Goal: Task Accomplishment & Management: Use online tool/utility

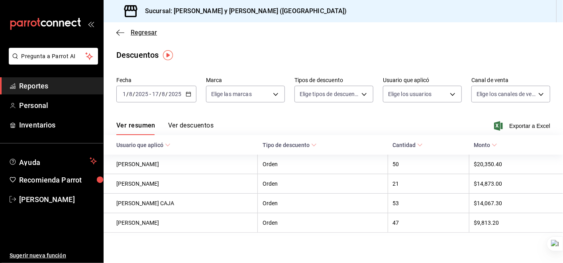
click at [121, 33] on icon "button" at bounding box center [120, 32] width 8 height 7
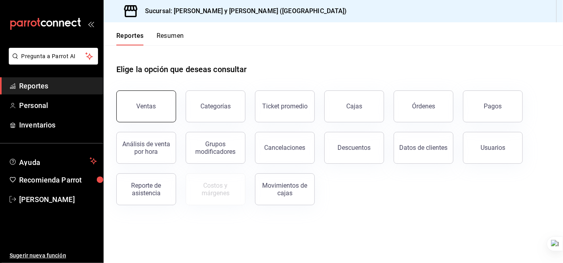
click at [151, 108] on div "Ventas" at bounding box center [147, 106] width 20 height 8
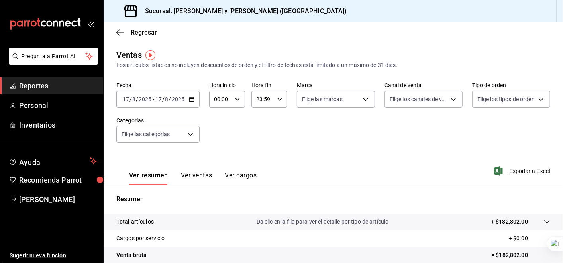
click at [192, 98] on icon "button" at bounding box center [192, 99] width 6 height 6
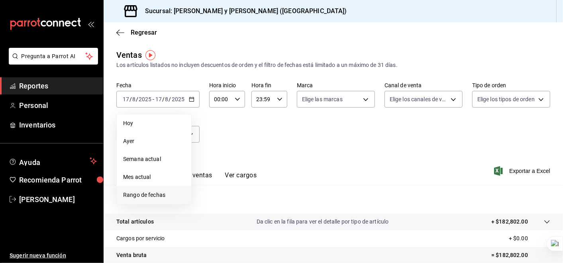
click at [170, 192] on span "Rango de fechas" at bounding box center [154, 195] width 62 height 8
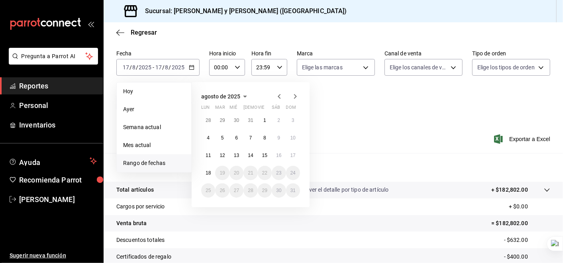
scroll to position [44, 0]
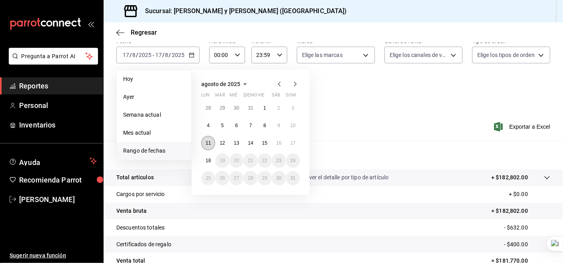
click at [208, 142] on abbr "11" at bounding box center [207, 143] width 5 height 6
click at [293, 142] on abbr "17" at bounding box center [292, 143] width 5 height 6
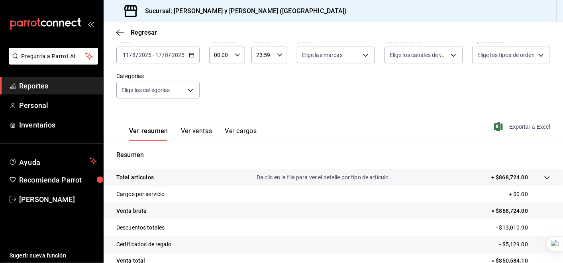
click at [512, 124] on span "Exportar a Excel" at bounding box center [522, 127] width 55 height 10
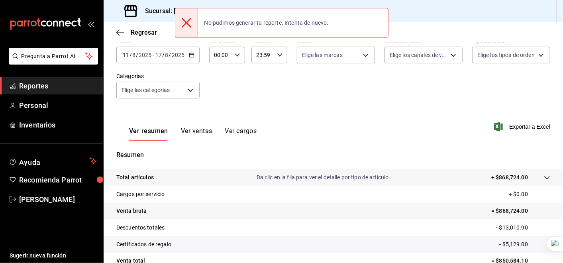
click at [384, 108] on div "Ver resumen Ver ventas Ver cargos Exportar a Excel" at bounding box center [333, 124] width 459 height 33
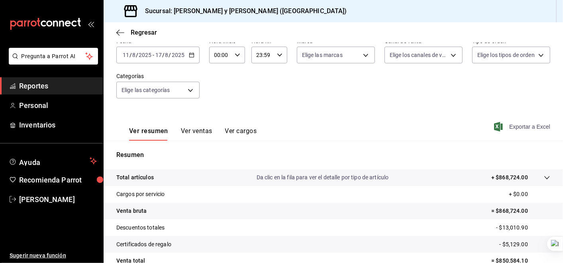
click at [518, 126] on span "Exportar a Excel" at bounding box center [522, 127] width 55 height 10
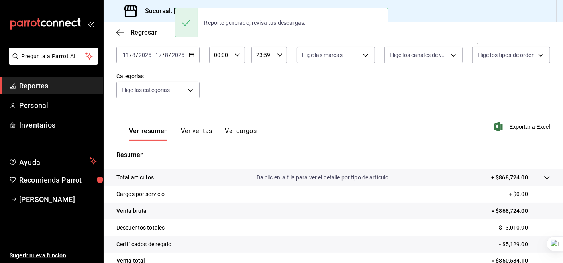
click at [233, 90] on div "Fecha [DATE] [DATE] - [DATE] [DATE] Hora inicio 00:00 Hora inicio Hora fin 23:5…" at bounding box center [333, 73] width 434 height 70
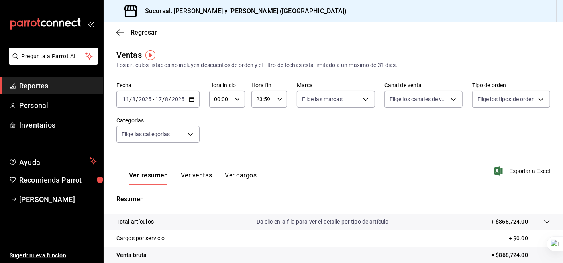
click at [236, 100] on \(Stroke\) "button" at bounding box center [237, 99] width 5 height 3
click at [219, 130] on span "05" at bounding box center [217, 126] width 5 height 6
type input "05:00"
click at [192, 99] on div at bounding box center [281, 131] width 563 height 263
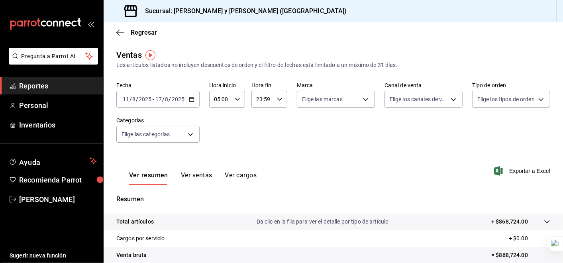
click at [192, 99] on \(Stroke\) "button" at bounding box center [191, 98] width 4 height 0
drag, startPoint x: 379, startPoint y: 138, endPoint x: 317, endPoint y: 126, distance: 63.3
click at [380, 137] on div "Fecha [DATE] [DATE] - [DATE] [DATE] Hora inicio 05:00 Hora inicio Hora fin 23:5…" at bounding box center [333, 117] width 434 height 70
click at [190, 99] on icon "button" at bounding box center [192, 99] width 6 height 6
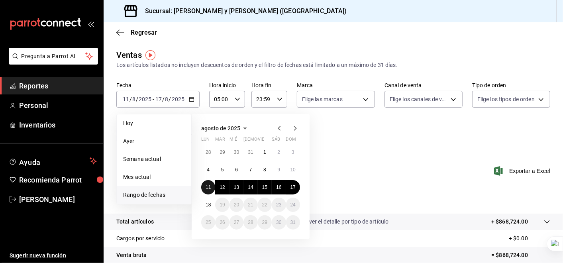
click at [203, 187] on button "11" at bounding box center [208, 187] width 14 height 14
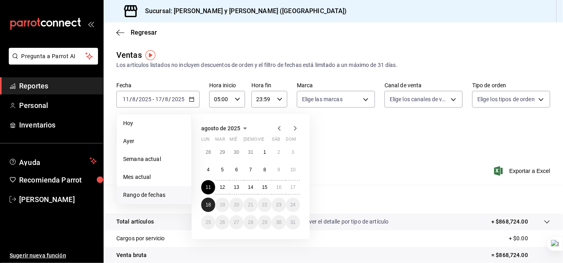
click at [207, 205] on abbr "18" at bounding box center [207, 205] width 5 height 6
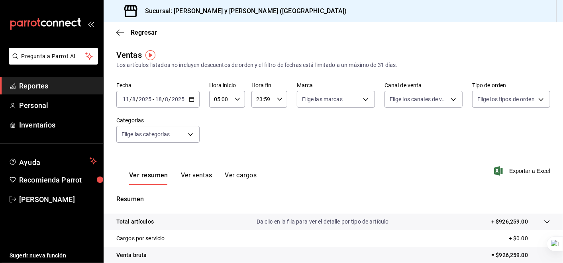
drag, startPoint x: 297, startPoint y: 168, endPoint x: 277, endPoint y: 133, distance: 40.2
click at [297, 167] on div "Ver resumen Ver ventas Ver cargos Exportar a Excel" at bounding box center [333, 168] width 459 height 33
click at [278, 102] on icon "button" at bounding box center [280, 99] width 6 height 6
click at [261, 127] on span "05" at bounding box center [258, 126] width 5 height 6
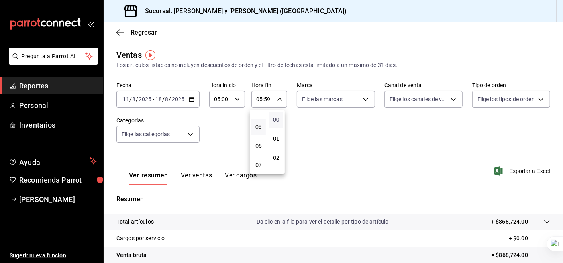
click at [277, 120] on span "00" at bounding box center [276, 119] width 5 height 6
click at [275, 134] on button "01" at bounding box center [276, 139] width 14 height 16
type input "05:01"
click at [368, 129] on div at bounding box center [281, 131] width 563 height 263
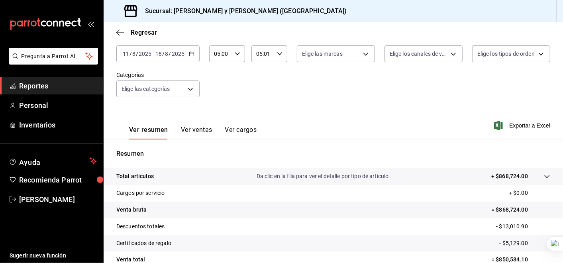
scroll to position [39, 0]
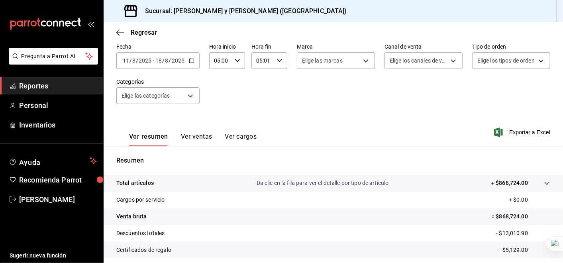
click at [349, 93] on div "Fecha [DATE] [DATE] - [DATE] [DATE] Hora inicio 05:00 Hora inicio Hora fin 05:0…" at bounding box center [333, 78] width 434 height 70
click at [192, 63] on icon "button" at bounding box center [192, 61] width 6 height 6
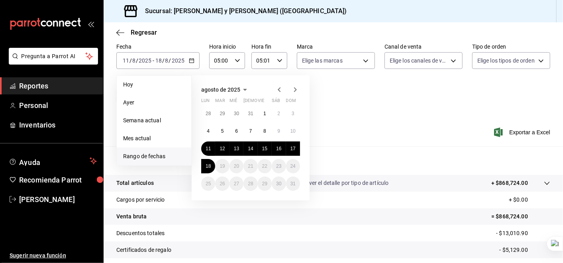
click at [278, 88] on icon "button" at bounding box center [279, 90] width 10 height 10
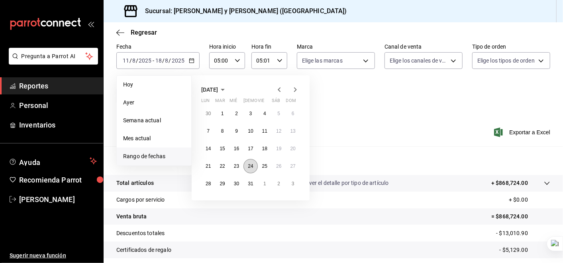
click at [250, 165] on abbr "24" at bounding box center [250, 166] width 5 height 6
click at [296, 90] on icon "button" at bounding box center [295, 90] width 10 height 10
click at [293, 148] on abbr "17" at bounding box center [292, 149] width 5 height 6
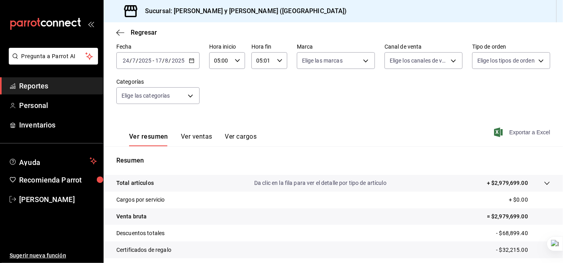
click at [514, 131] on span "Exportar a Excel" at bounding box center [522, 132] width 55 height 10
